Goal: Task Accomplishment & Management: Manage account settings

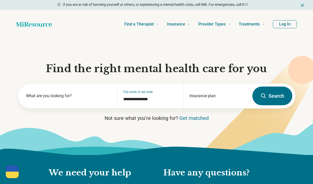
click at [286, 23] on button "Log In" at bounding box center [285, 24] width 24 height 8
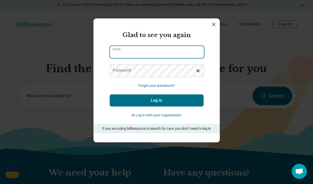
type input "**********"
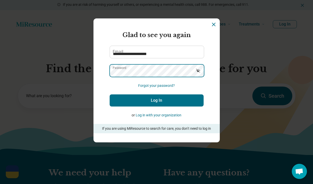
click at [156, 100] on button "Log In" at bounding box center [157, 101] width 94 height 12
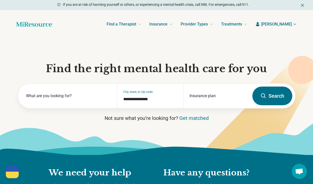
click at [296, 25] on icon "button" at bounding box center [295, 24] width 4 height 4
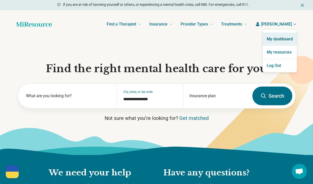
click at [275, 39] on link "My dashboard" at bounding box center [280, 39] width 34 height 13
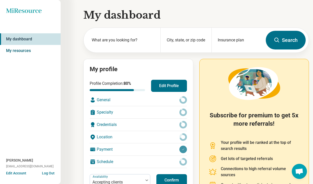
click at [37, 48] on link "My resources" at bounding box center [30, 51] width 61 height 12
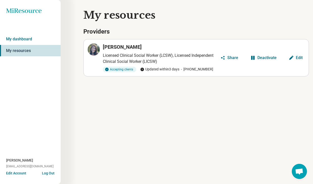
click at [298, 60] on button "Edit" at bounding box center [296, 58] width 18 height 8
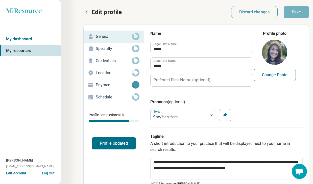
type textarea "*"
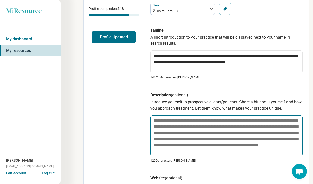
scroll to position [108, 0]
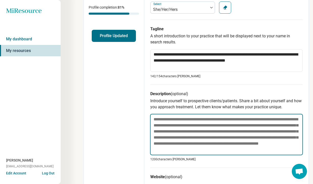
click at [159, 119] on textarea at bounding box center [226, 134] width 153 height 41
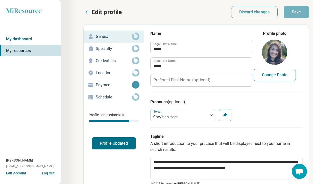
scroll to position [0, 0]
click at [110, 48] on p "Specialty" at bounding box center [114, 49] width 36 height 6
click at [99, 46] on p "Specialty" at bounding box center [114, 49] width 36 height 6
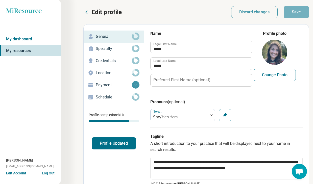
drag, startPoint x: 99, startPoint y: 46, endPoint x: 95, endPoint y: 41, distance: 6.5
click at [99, 45] on div "Specialty" at bounding box center [114, 49] width 52 height 8
click at [28, 43] on link "My dashboard" at bounding box center [30, 39] width 61 height 12
